Goal: Task Accomplishment & Management: Manage account settings

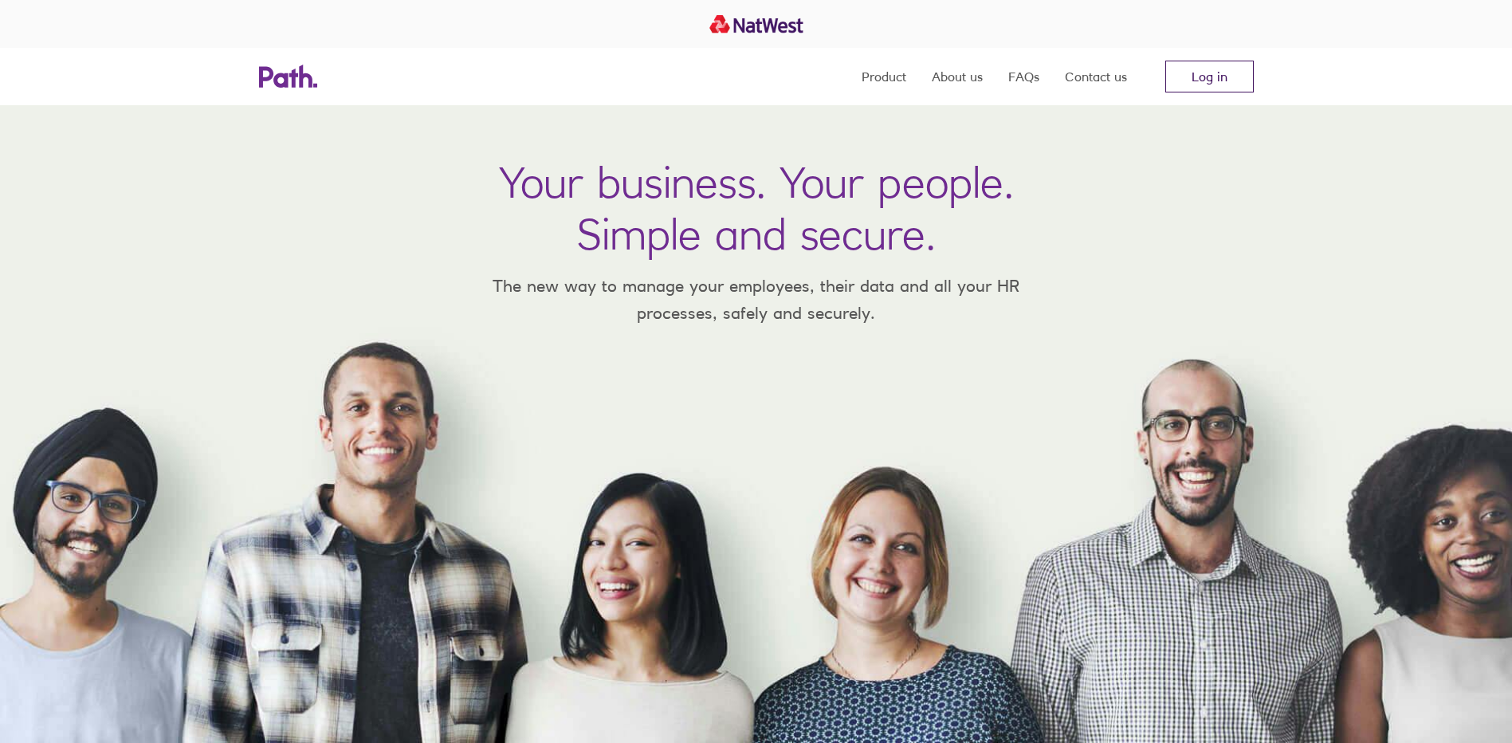
click at [1181, 66] on link "Log in" at bounding box center [1209, 77] width 88 height 32
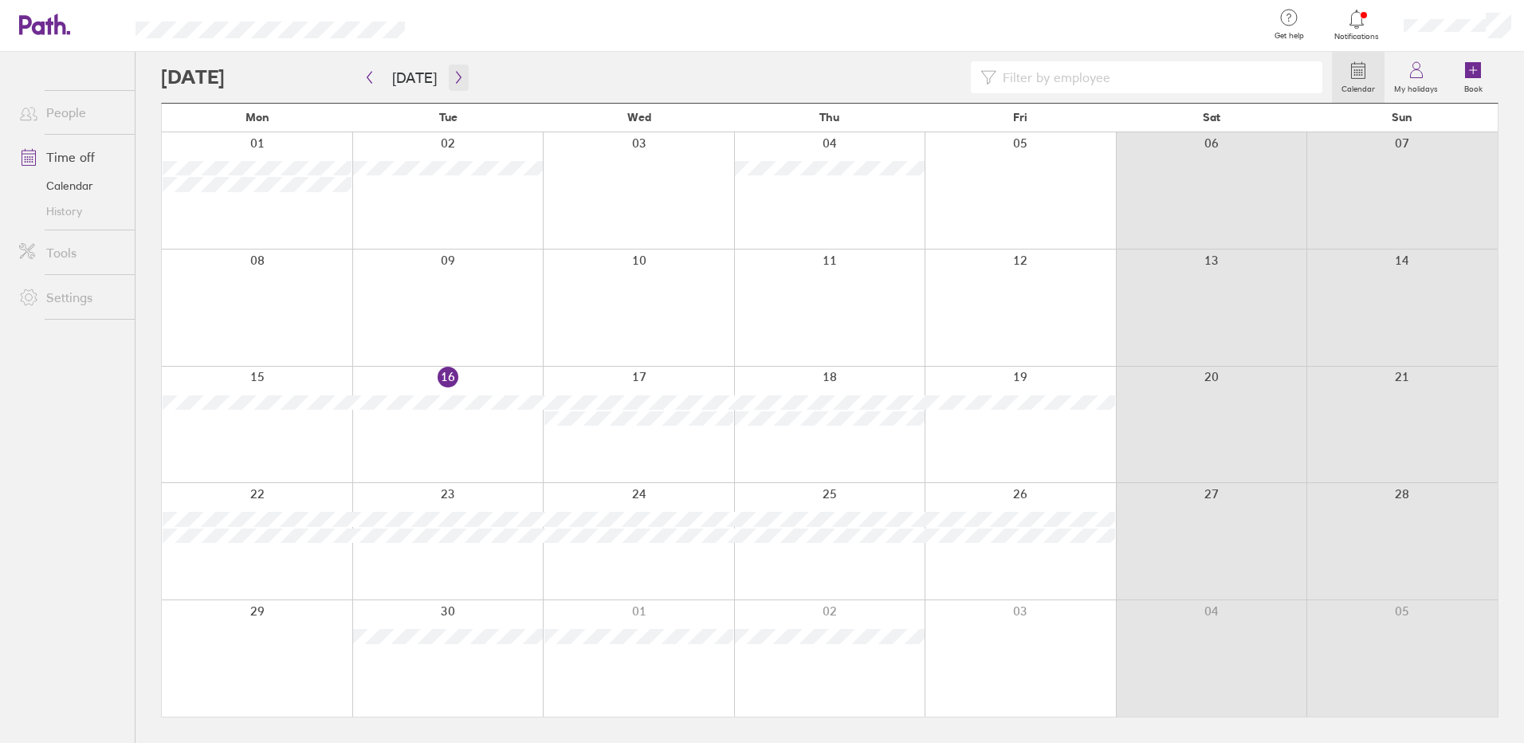
click at [459, 74] on icon "button" at bounding box center [459, 77] width 12 height 13
click at [454, 82] on icon "button" at bounding box center [459, 77] width 12 height 13
click at [456, 81] on icon "button" at bounding box center [459, 77] width 12 height 13
click at [367, 77] on icon "button" at bounding box center [369, 78] width 5 height 12
click at [373, 82] on icon "button" at bounding box center [369, 77] width 12 height 13
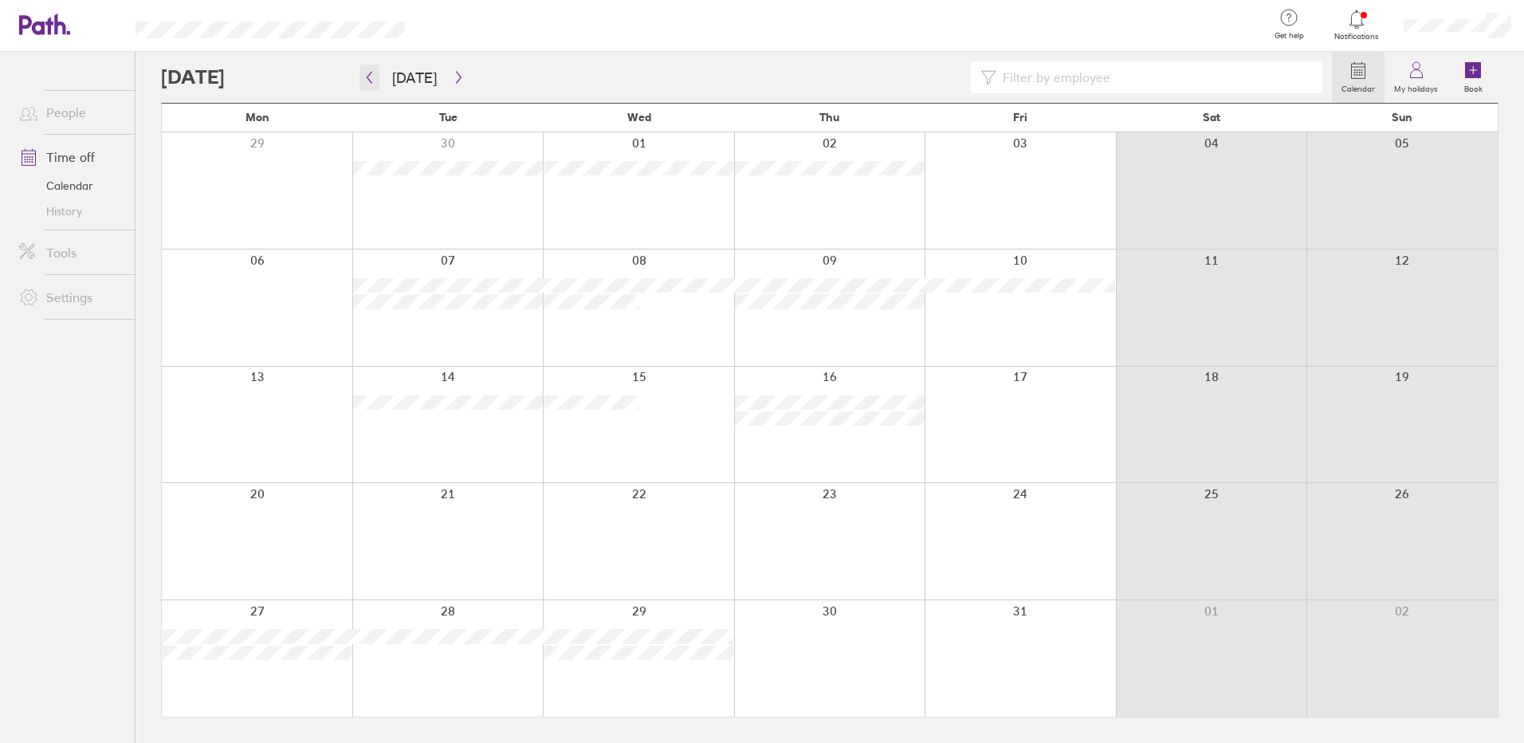
click at [365, 77] on icon "button" at bounding box center [369, 77] width 12 height 13
click at [461, 80] on button "button" at bounding box center [459, 78] width 20 height 26
click at [369, 77] on icon "button" at bounding box center [369, 77] width 12 height 13
click at [456, 76] on icon "button" at bounding box center [458, 78] width 5 height 12
click at [372, 77] on icon "button" at bounding box center [369, 77] width 12 height 13
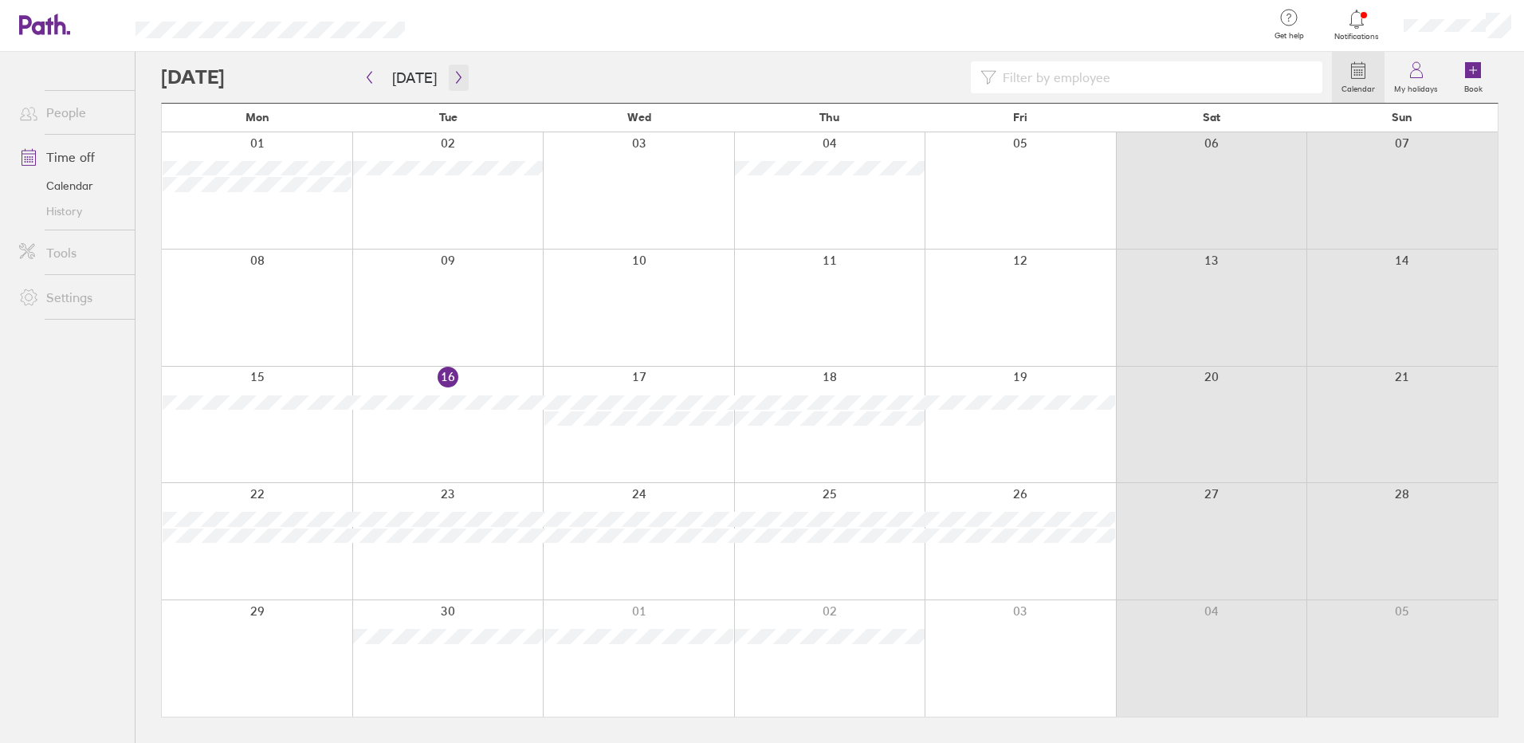
click at [460, 73] on button "button" at bounding box center [459, 78] width 20 height 26
click at [365, 75] on icon "button" at bounding box center [369, 77] width 12 height 13
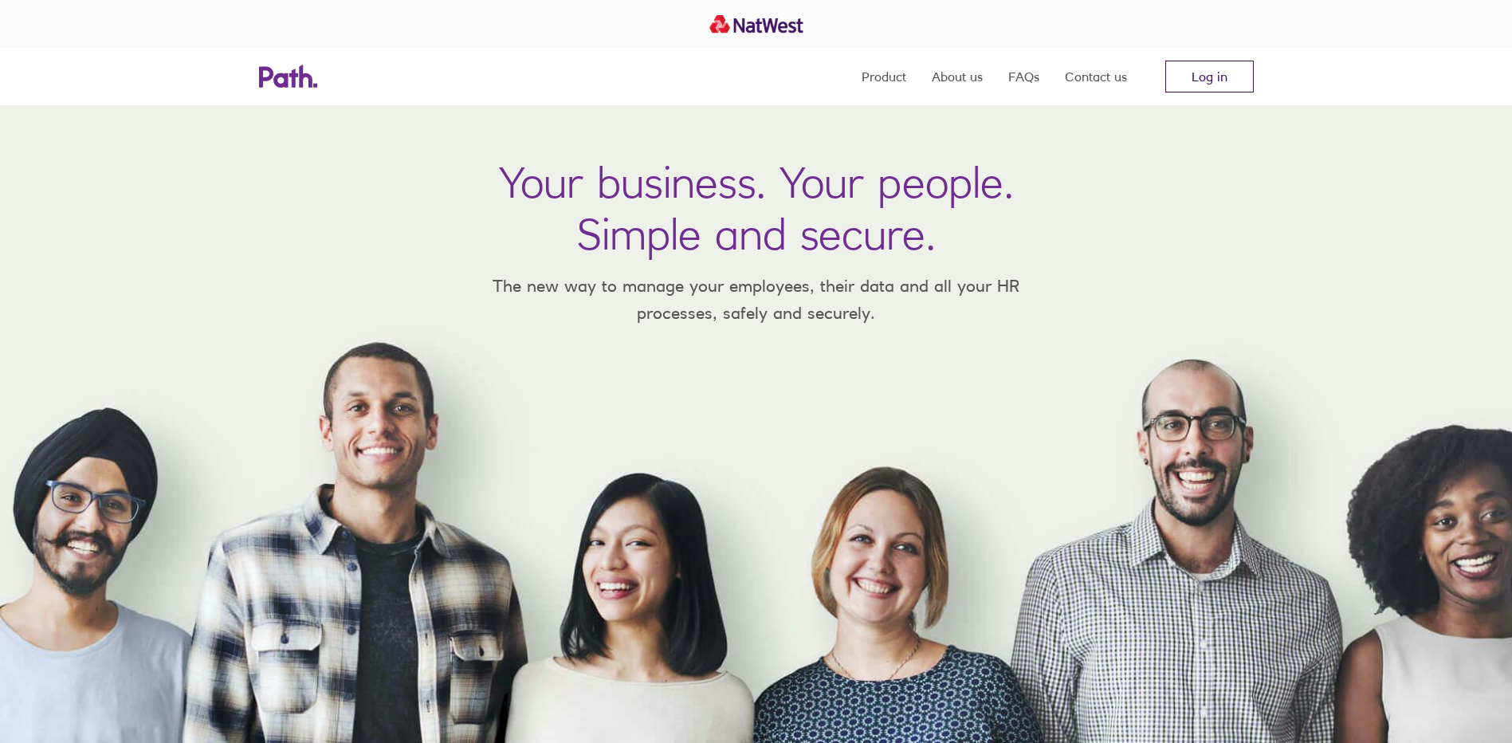
click at [1231, 80] on link "Log in" at bounding box center [1209, 77] width 88 height 32
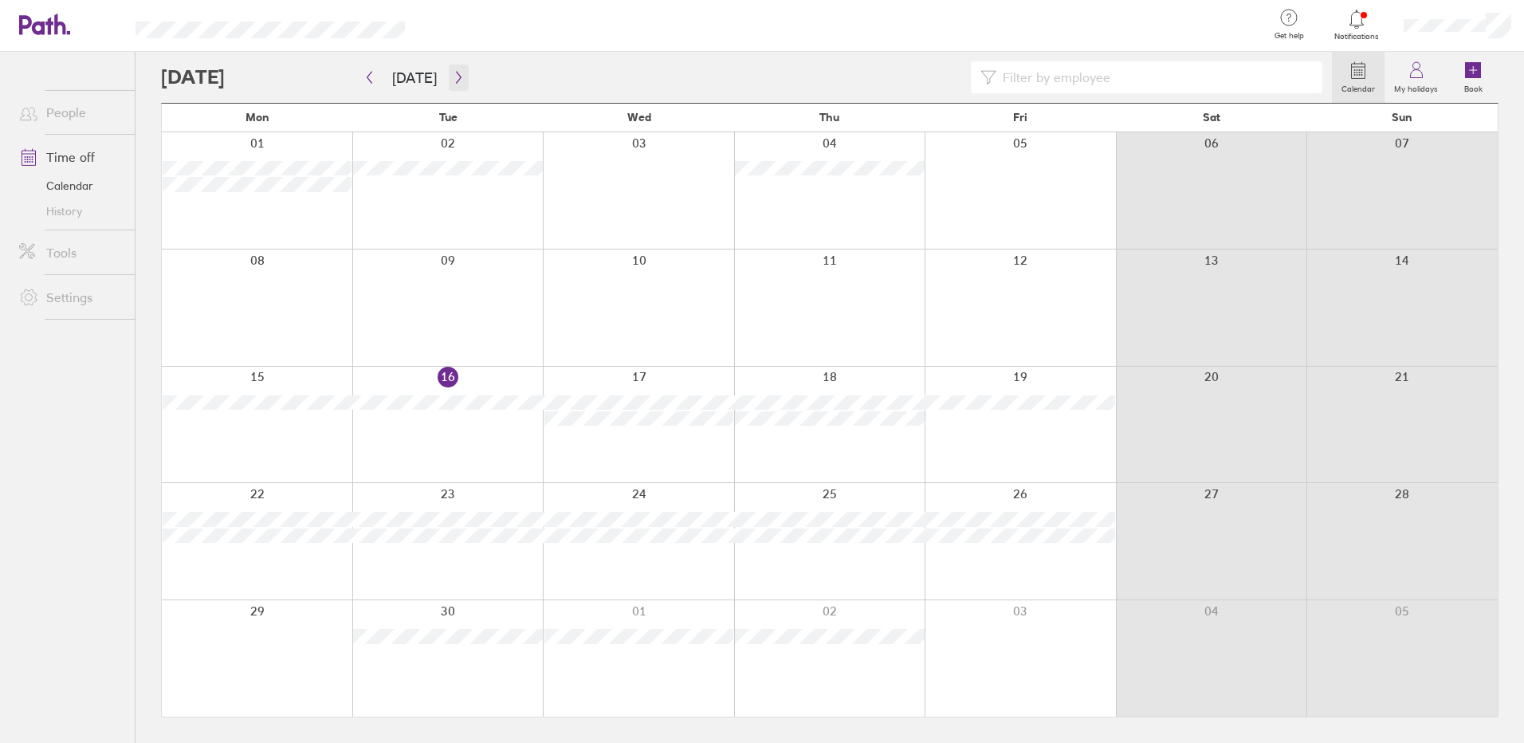
click at [449, 70] on button "button" at bounding box center [459, 78] width 20 height 26
